Goal: Task Accomplishment & Management: Use online tool/utility

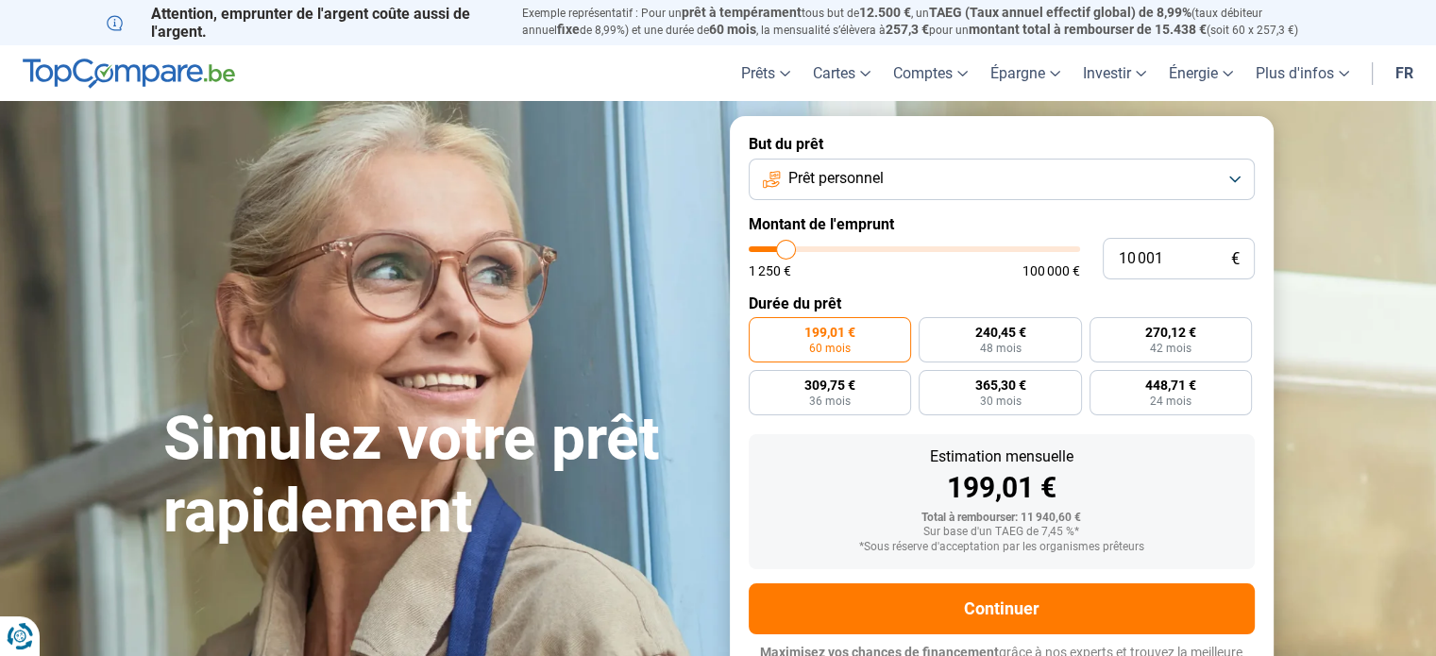
type input "51 000"
type input "51000"
click at [915, 246] on input "range" at bounding box center [914, 249] width 331 height 6
radio input "false"
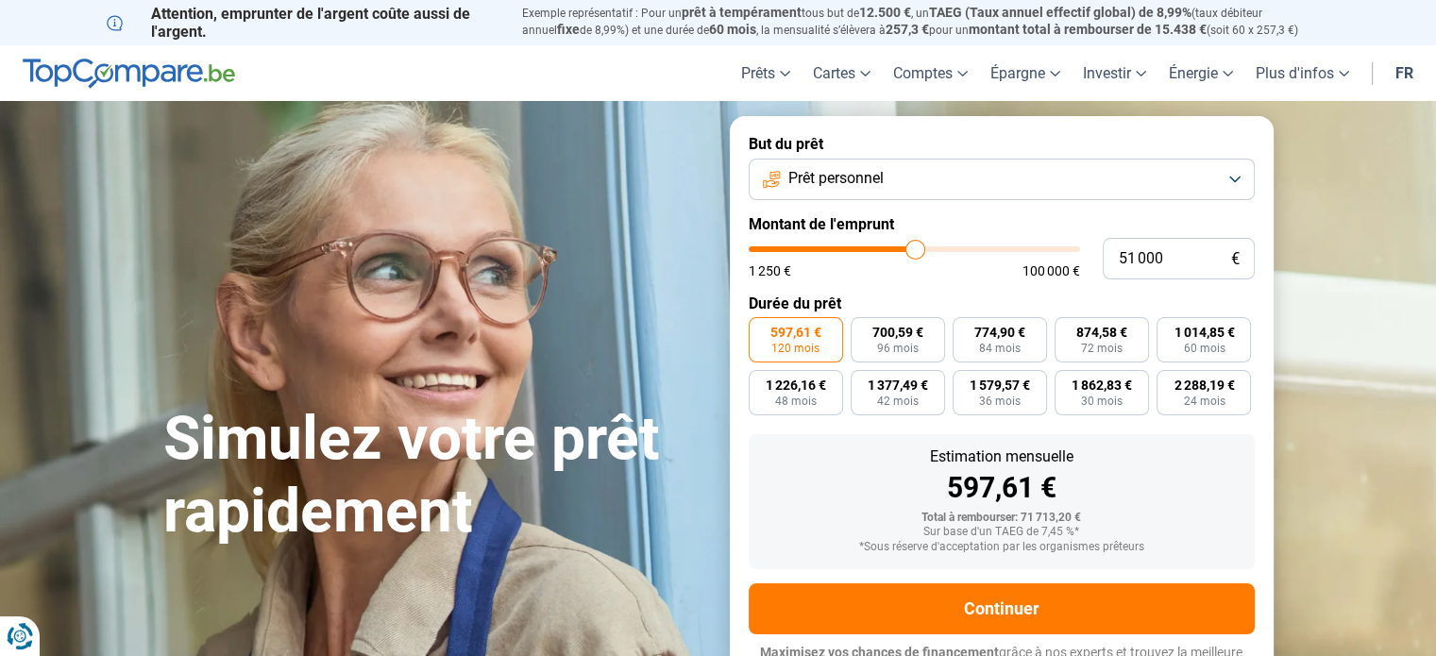
scroll to position [25, 0]
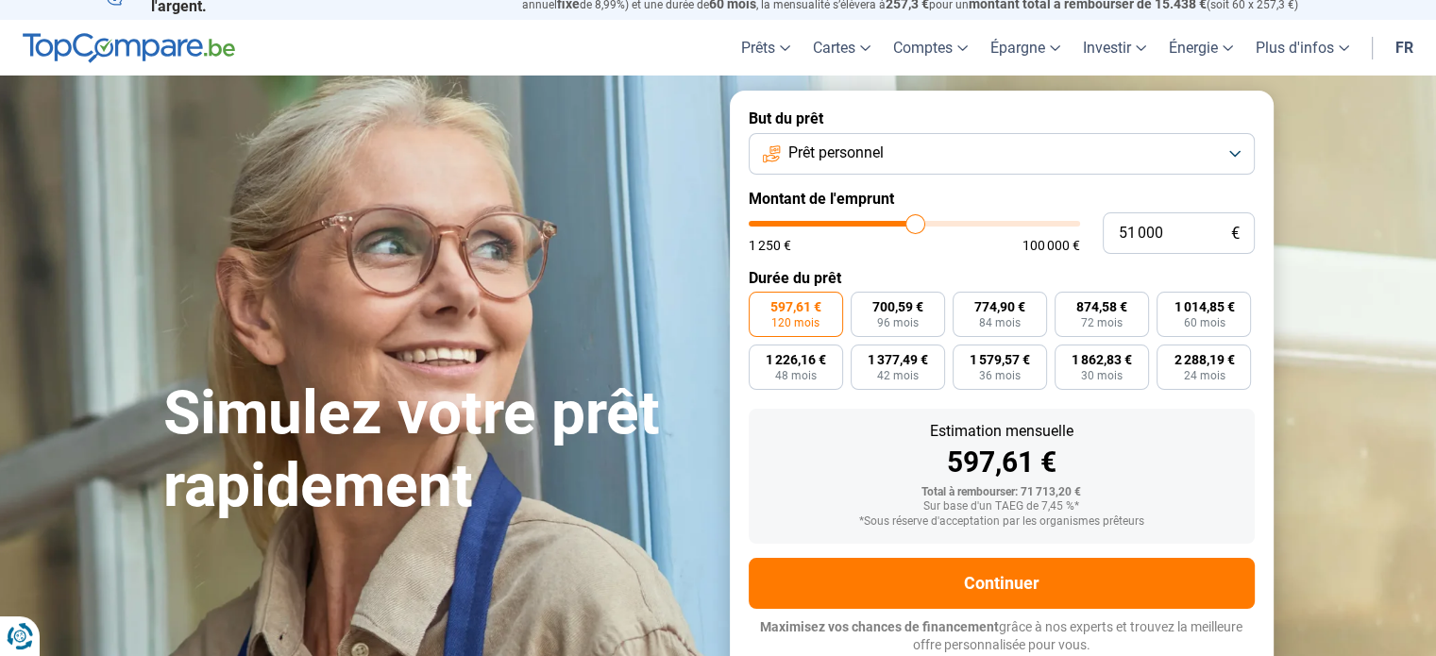
type input "20 250"
type input "20250"
click at [818, 221] on input "range" at bounding box center [914, 224] width 331 height 6
type input "9 750"
type input "9750"
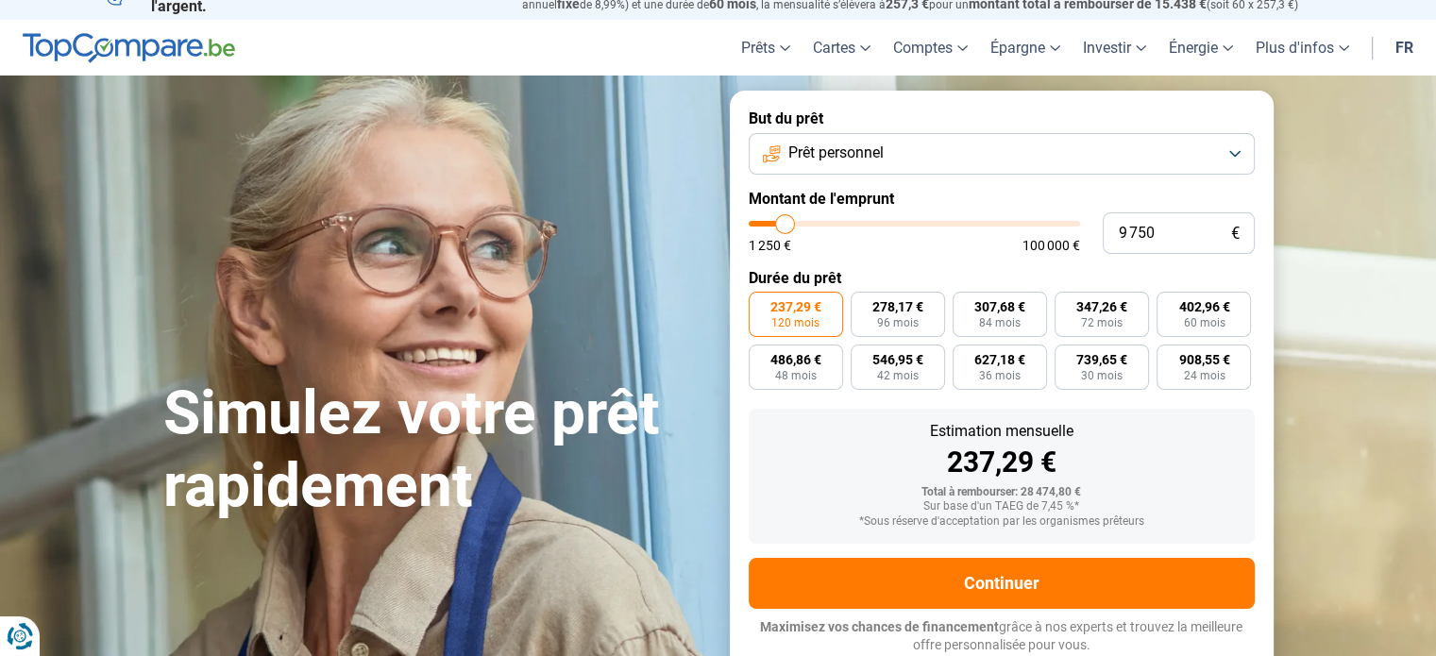
click at [785, 221] on input "range" at bounding box center [914, 224] width 331 height 6
radio input "true"
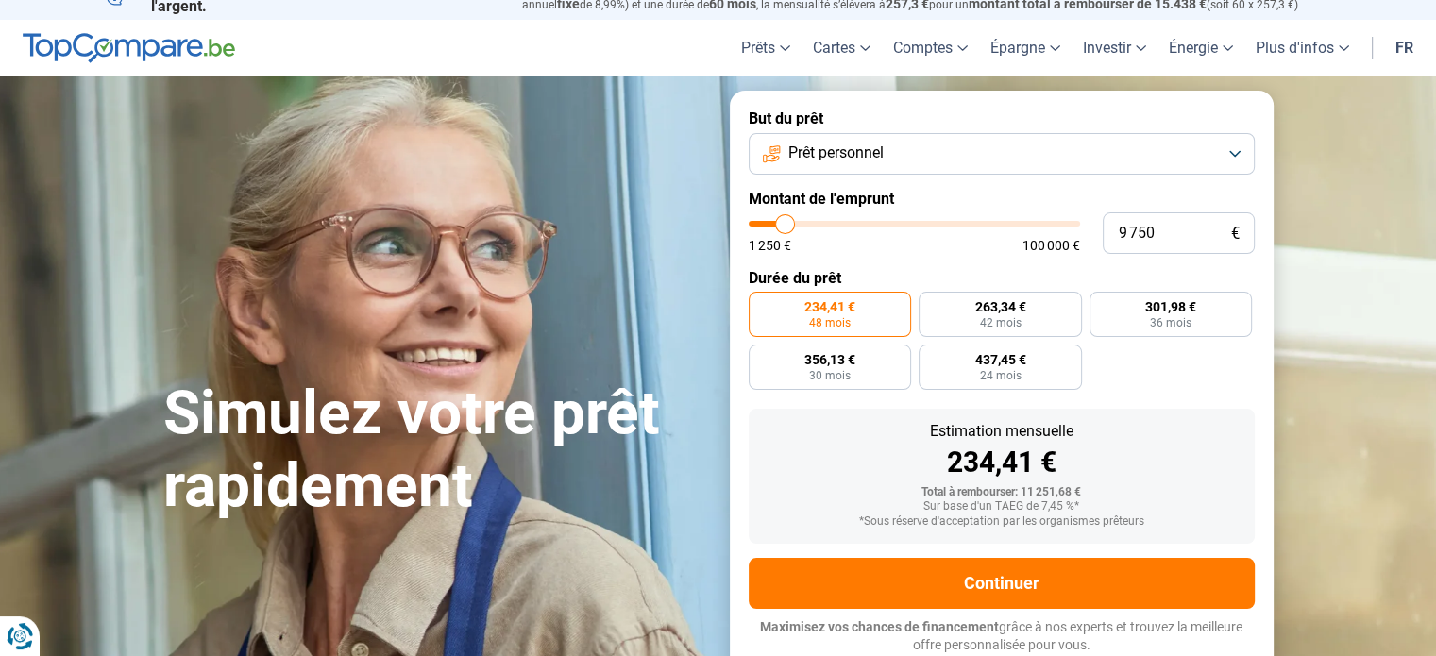
type input "13 250"
type input "13250"
click at [796, 224] on input "range" at bounding box center [914, 224] width 331 height 6
radio input "false"
click at [788, 222] on input "range" at bounding box center [914, 224] width 331 height 6
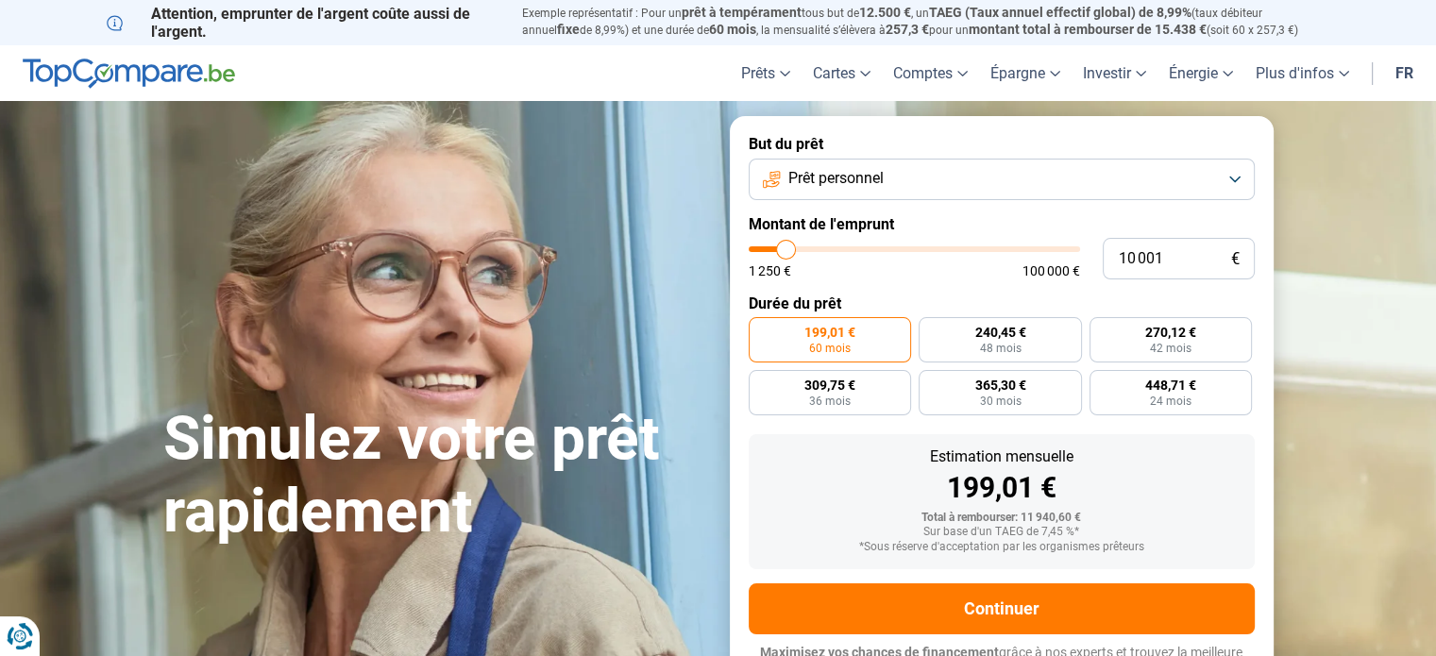
type input "8 750"
type input "8750"
type input "9 250"
type input "9250"
type input "9 500"
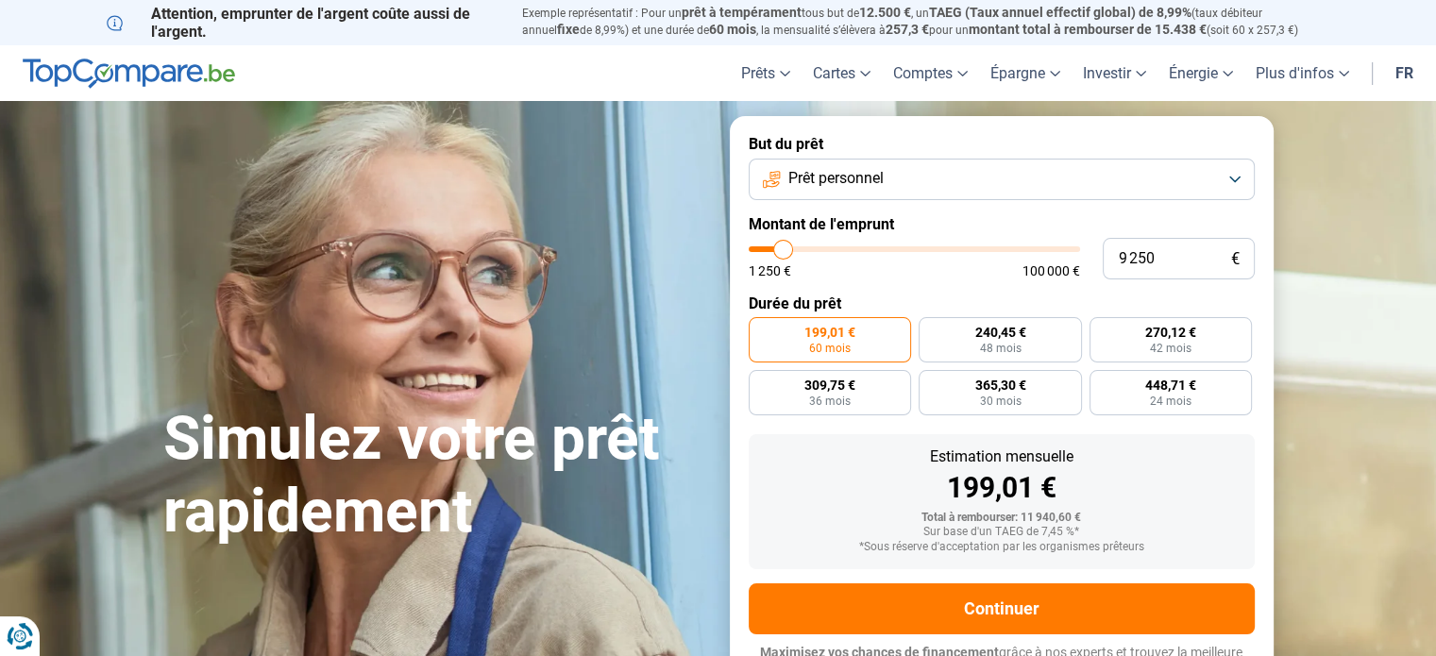
type input "9500"
type input "10 000"
type input "10000"
type input "10 250"
type input "10250"
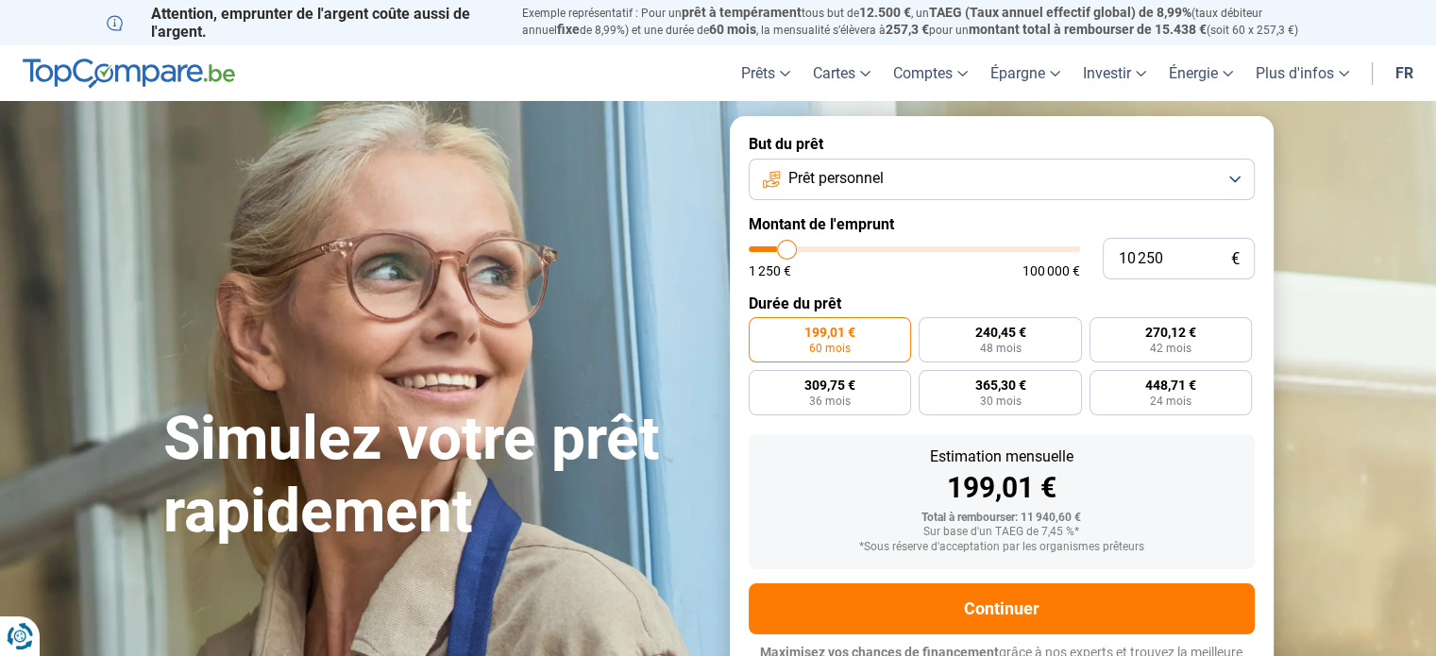
type input "10 500"
type input "10500"
type input "10 750"
type input "10750"
type input "11 000"
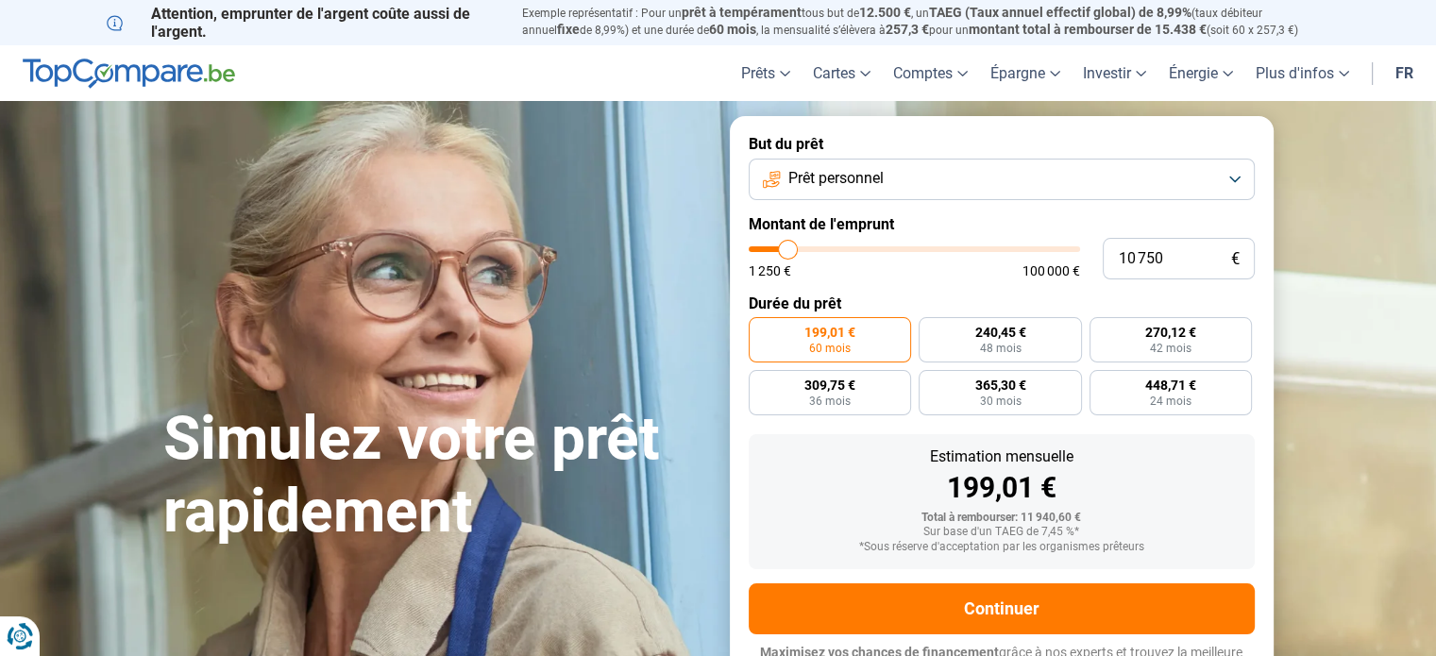
type input "11000"
type input "11 250"
type input "11250"
type input "11 500"
type input "11500"
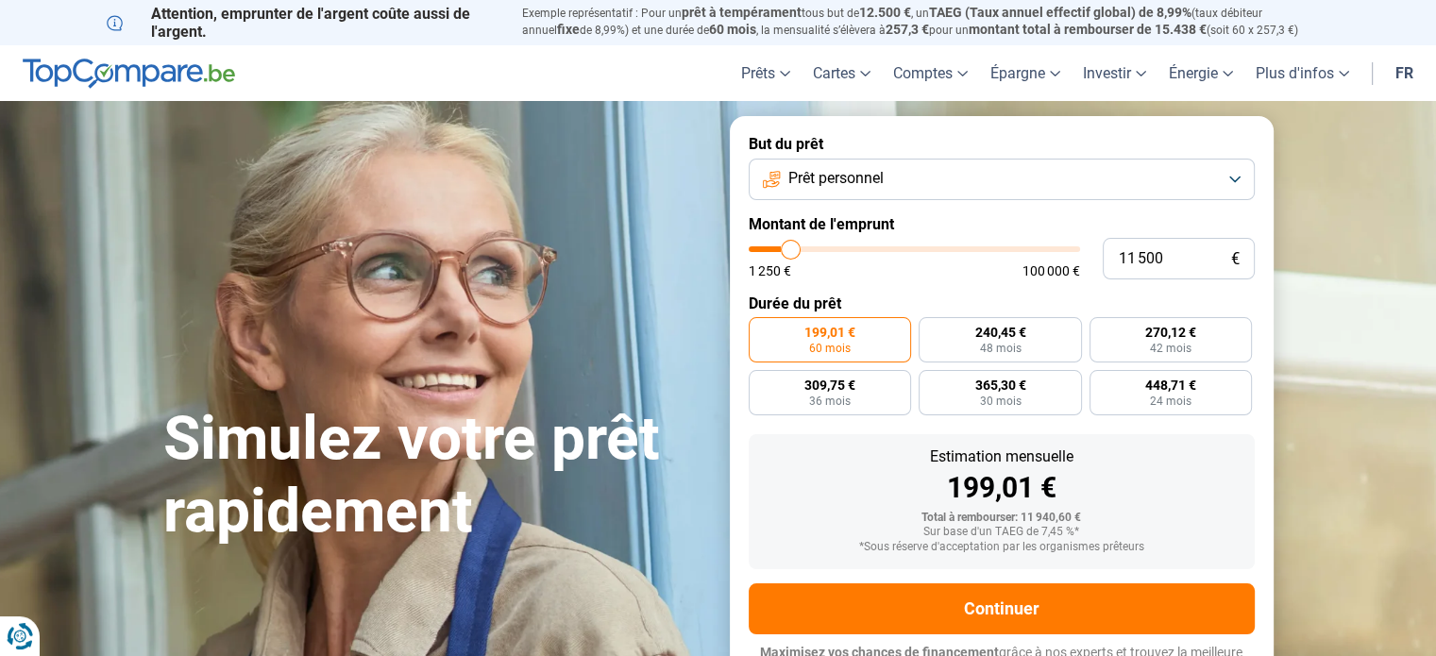
type input "11 750"
type input "11750"
type input "12 000"
type input "12000"
type input "12 250"
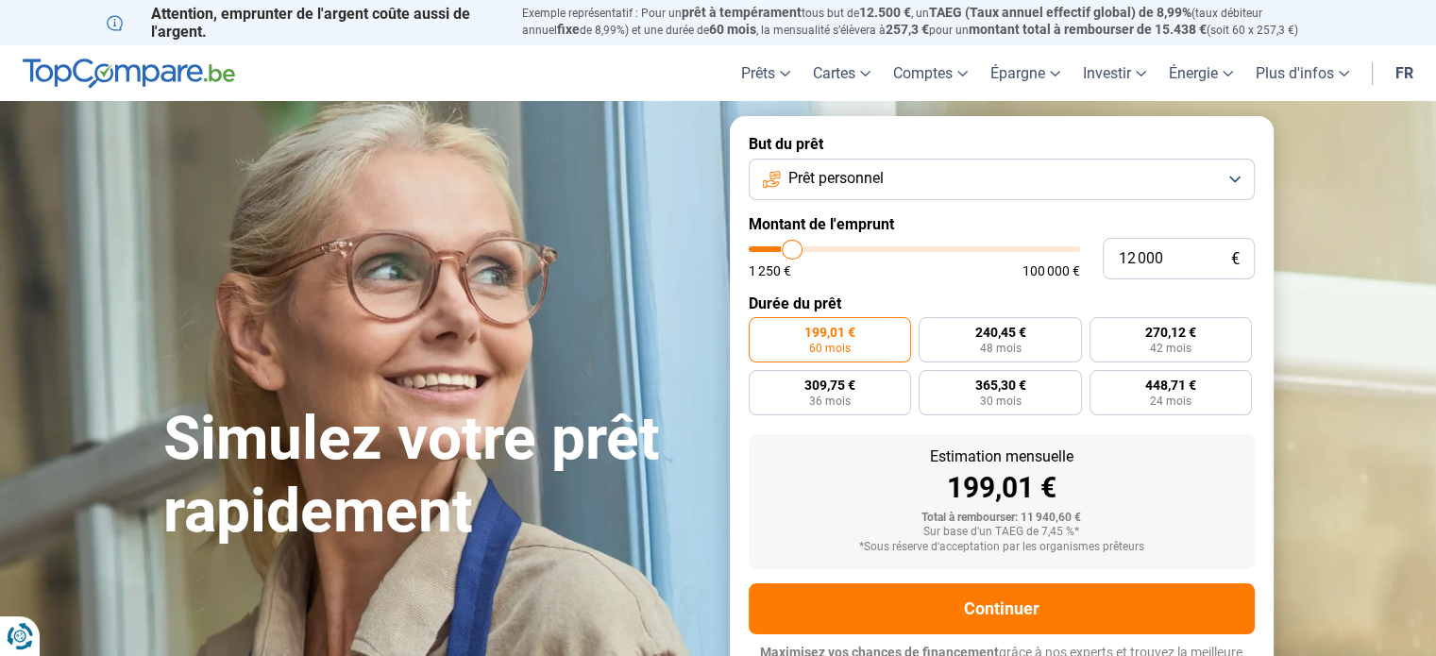
type input "12250"
type input "12 500"
type input "12500"
type input "12 750"
type input "12750"
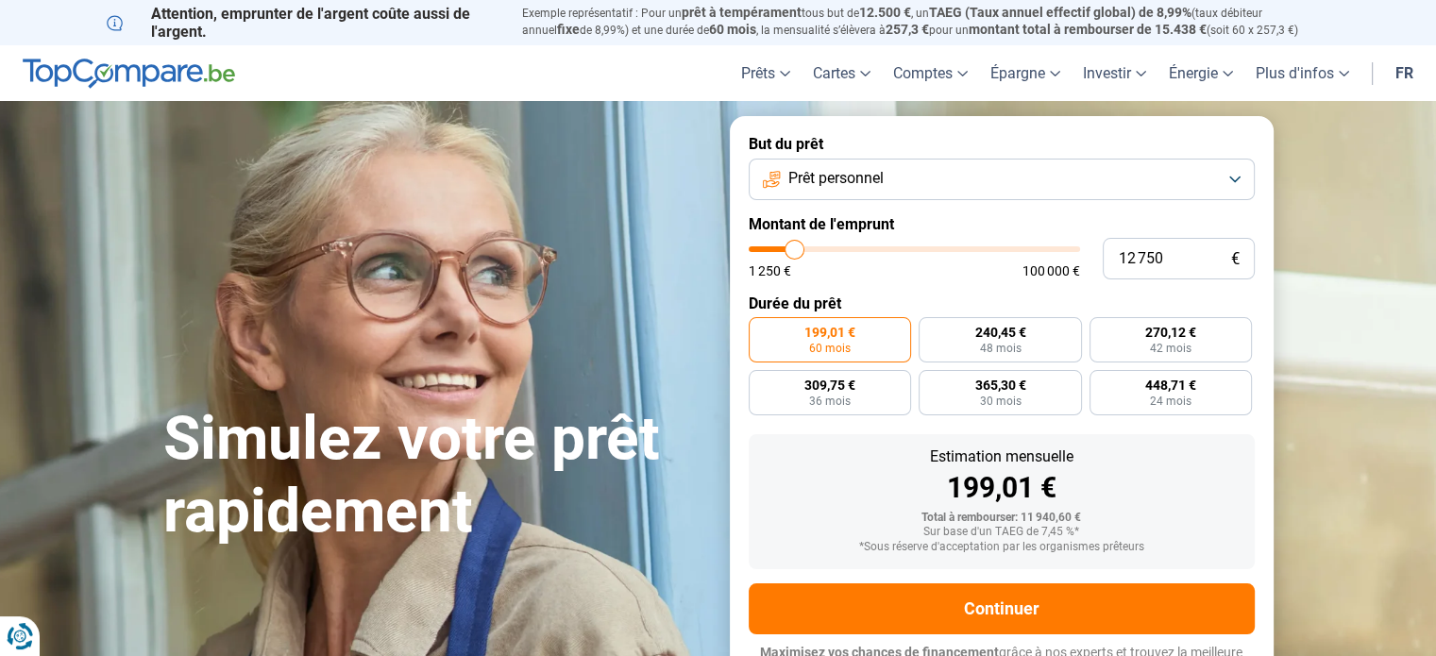
type input "13 000"
type input "13000"
type input "13 250"
type input "13250"
type input "13 500"
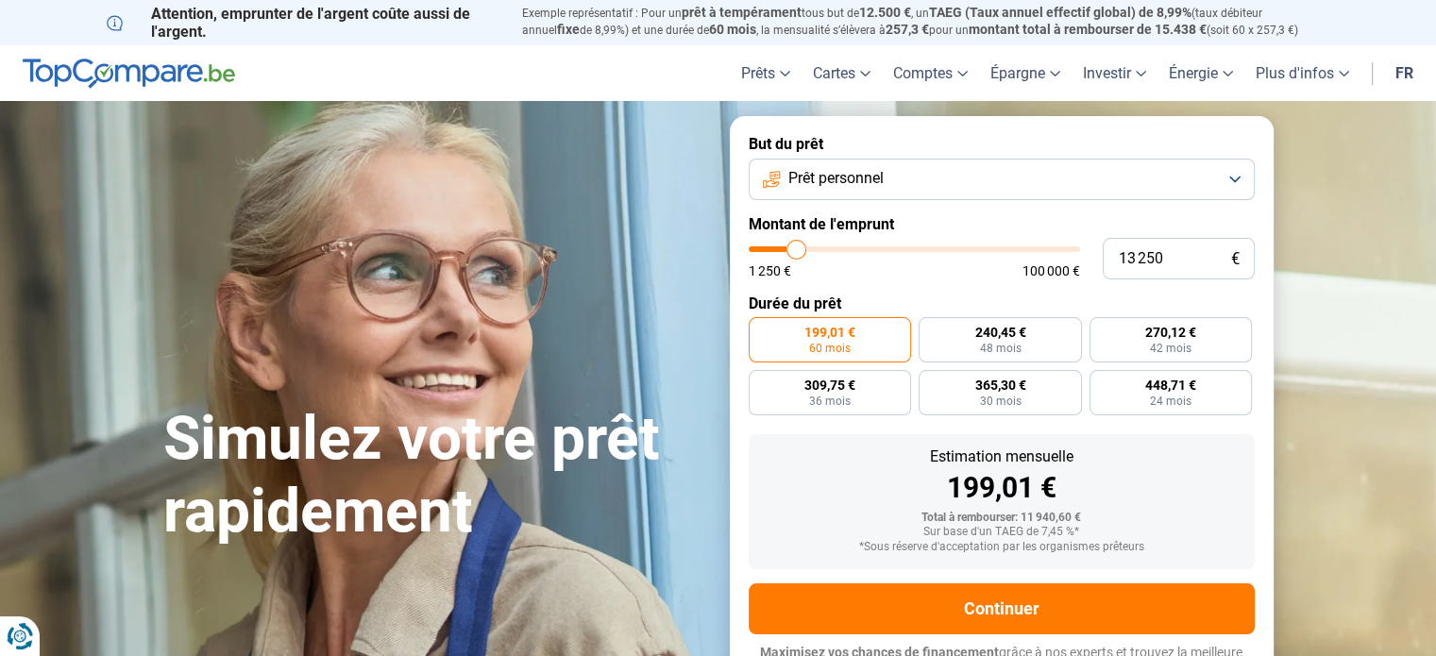
type input "13500"
type input "14 000"
type input "14000"
type input "14 750"
type input "14750"
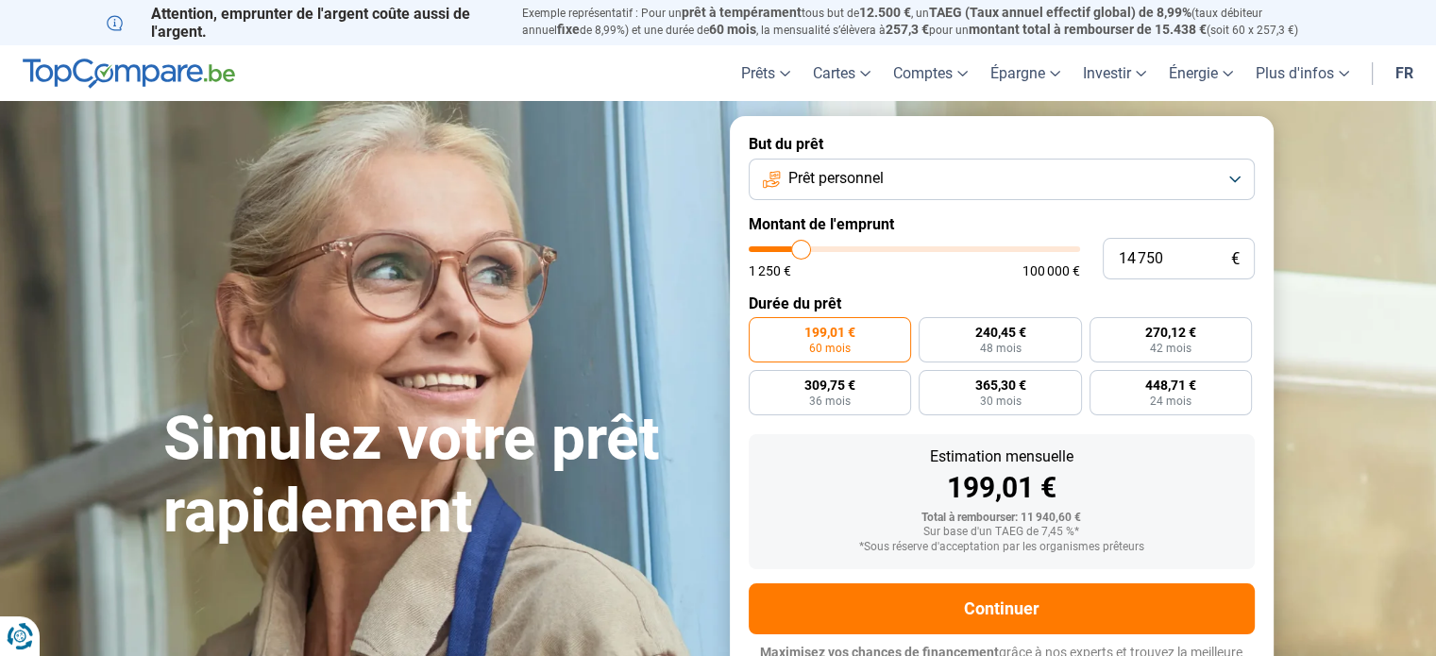
type input "15 000"
type input "15000"
type input "15 250"
type input "15250"
type input "15 500"
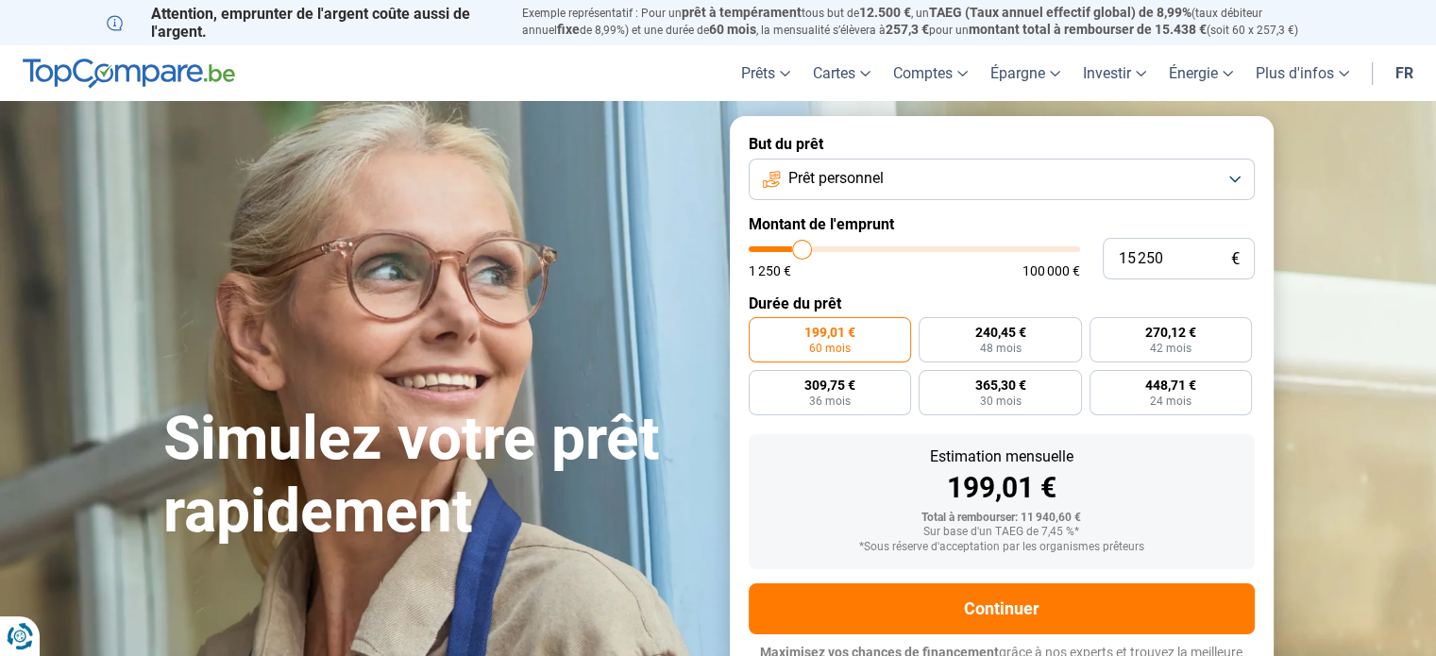
type input "15500"
type input "15 750"
type input "15750"
type input "16 000"
type input "16000"
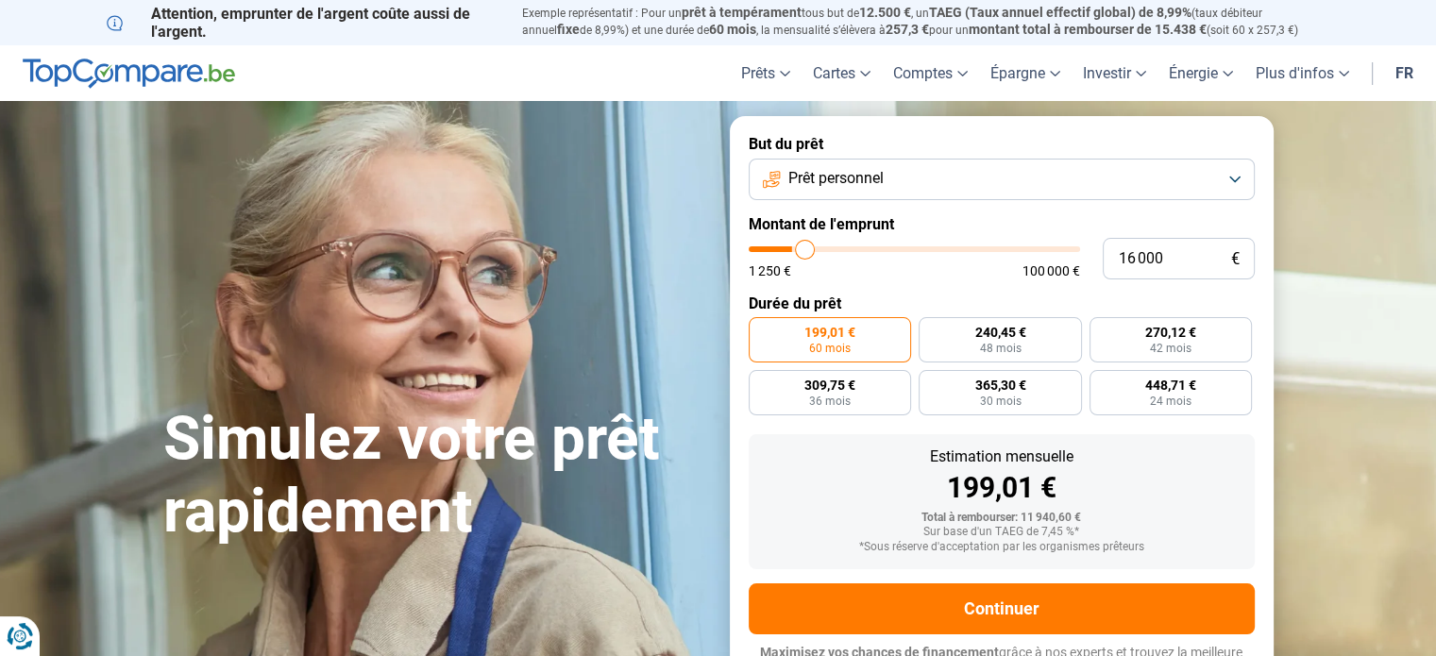
type input "16 500"
type input "16500"
type input "17 250"
type input "17250"
type input "17 500"
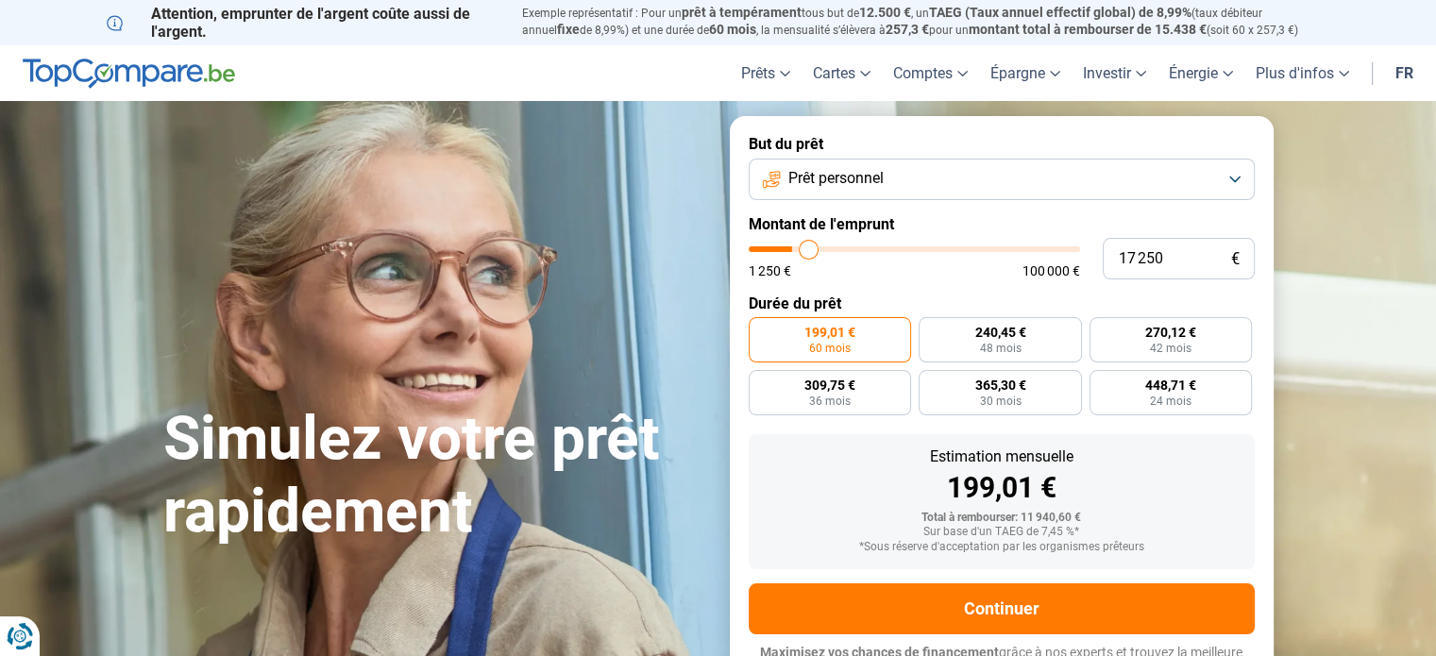
type input "17500"
type input "17 750"
type input "17750"
type input "18 000"
type input "18000"
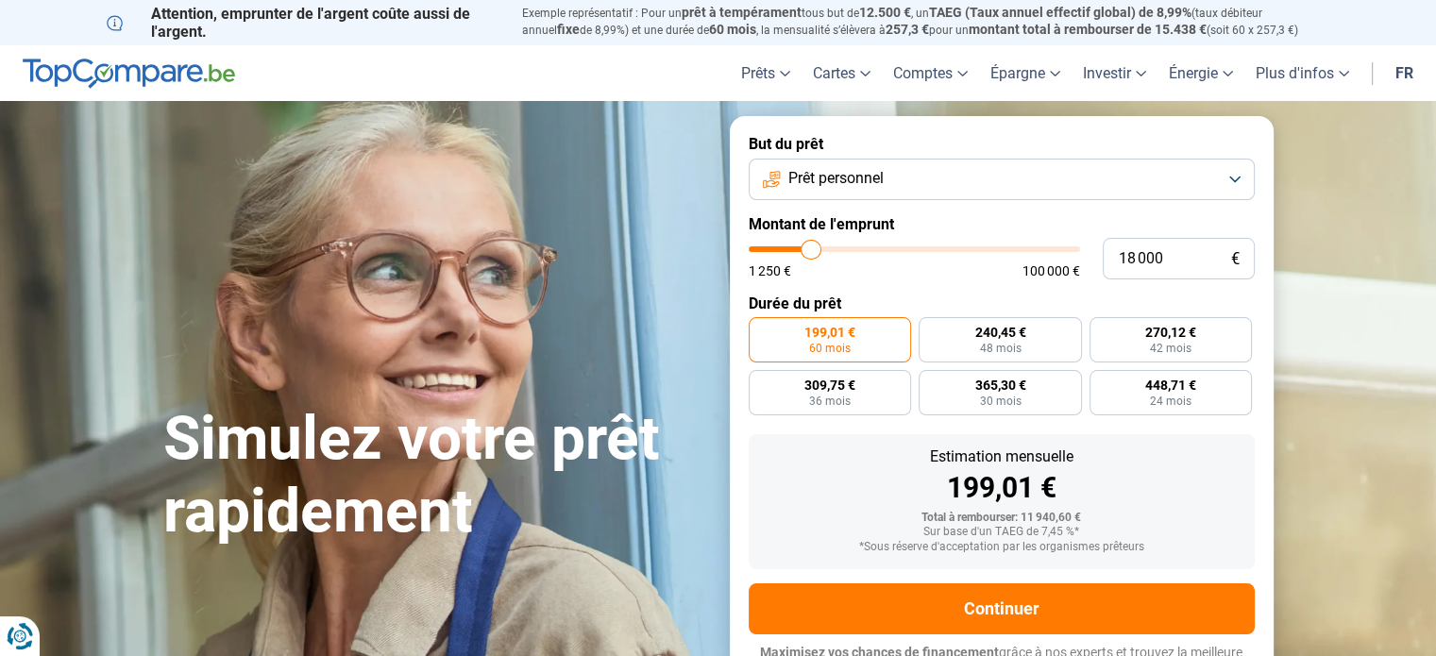
type input "18 250"
type input "18250"
type input "18 500"
type input "18500"
type input "18 750"
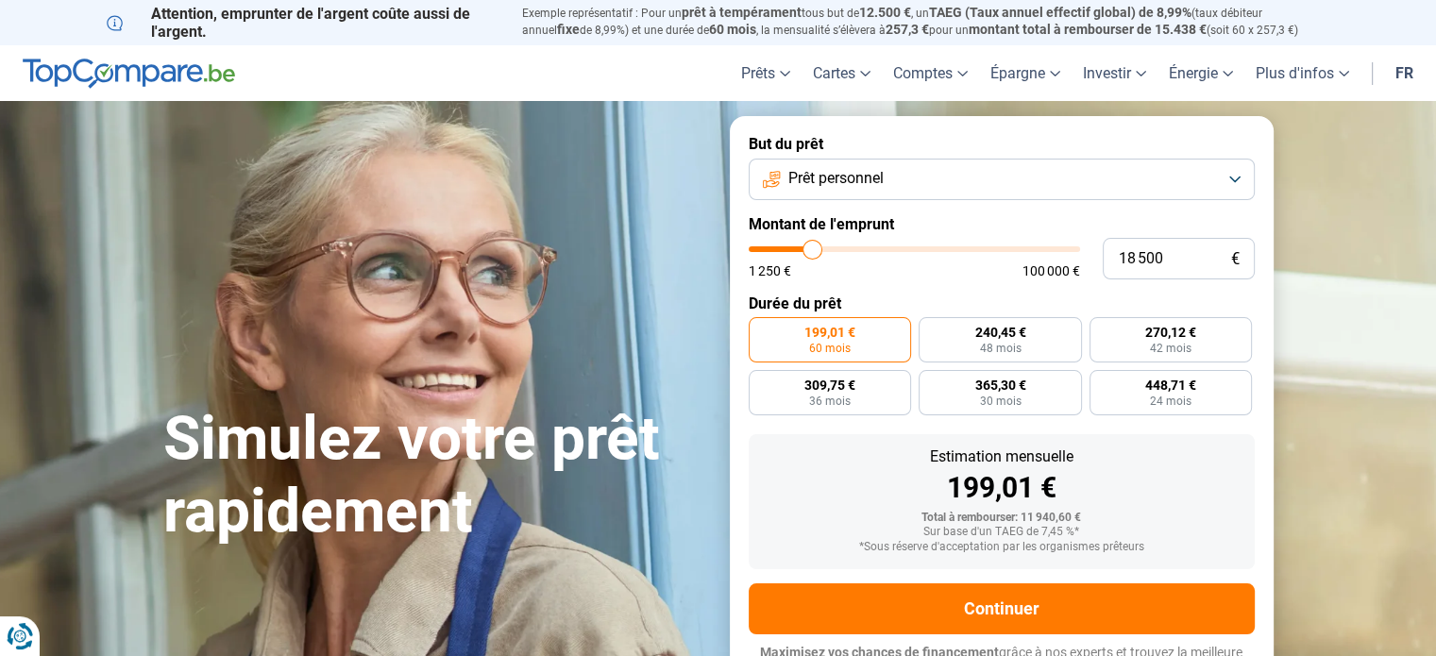
type input "18750"
type input "19 000"
drag, startPoint x: 782, startPoint y: 252, endPoint x: 815, endPoint y: 257, distance: 33.4
type input "19000"
click at [815, 252] on input "range" at bounding box center [914, 249] width 331 height 6
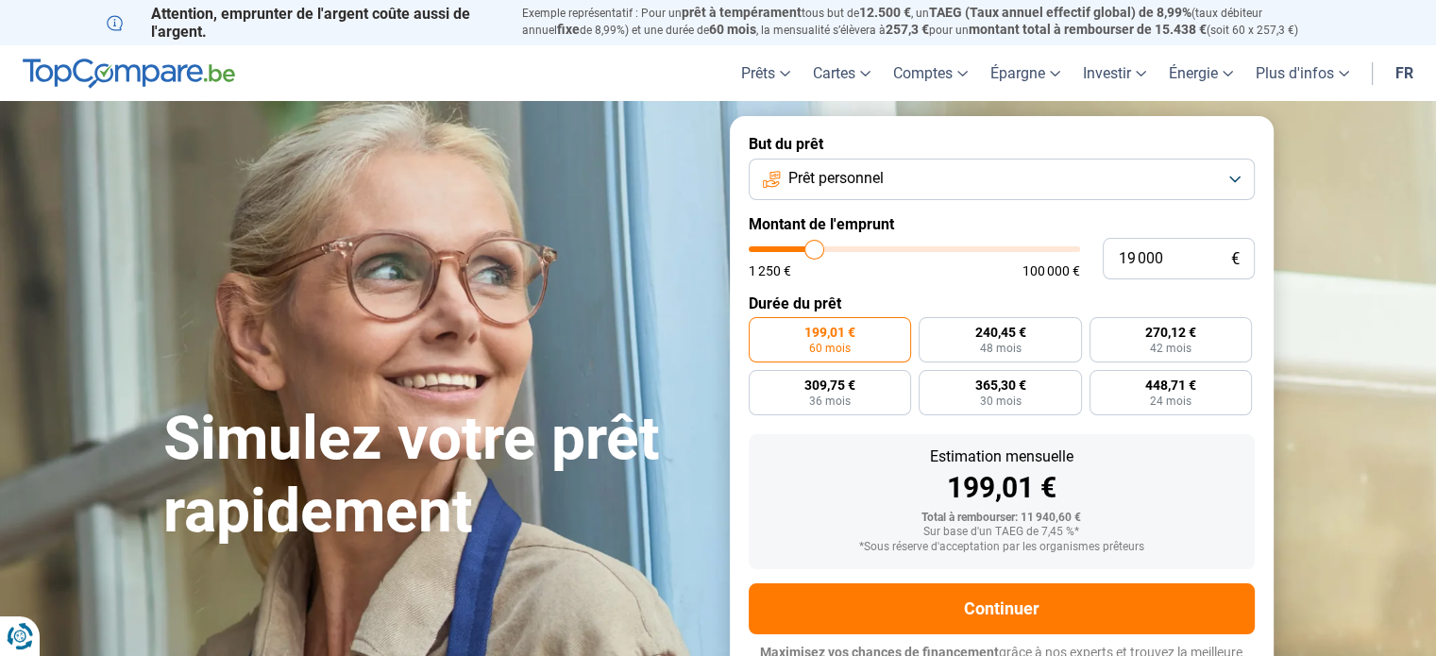
radio input "false"
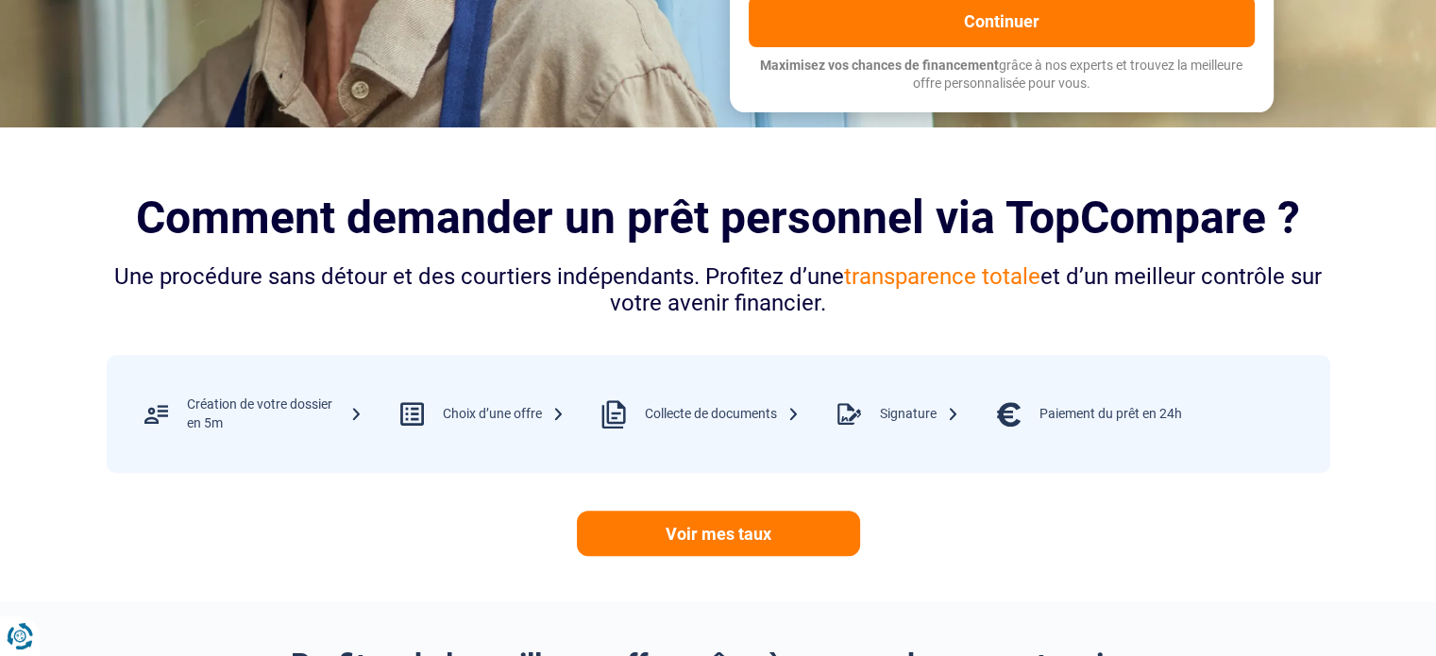
scroll to position [592, 0]
